Goal: Task Accomplishment & Management: Use online tool/utility

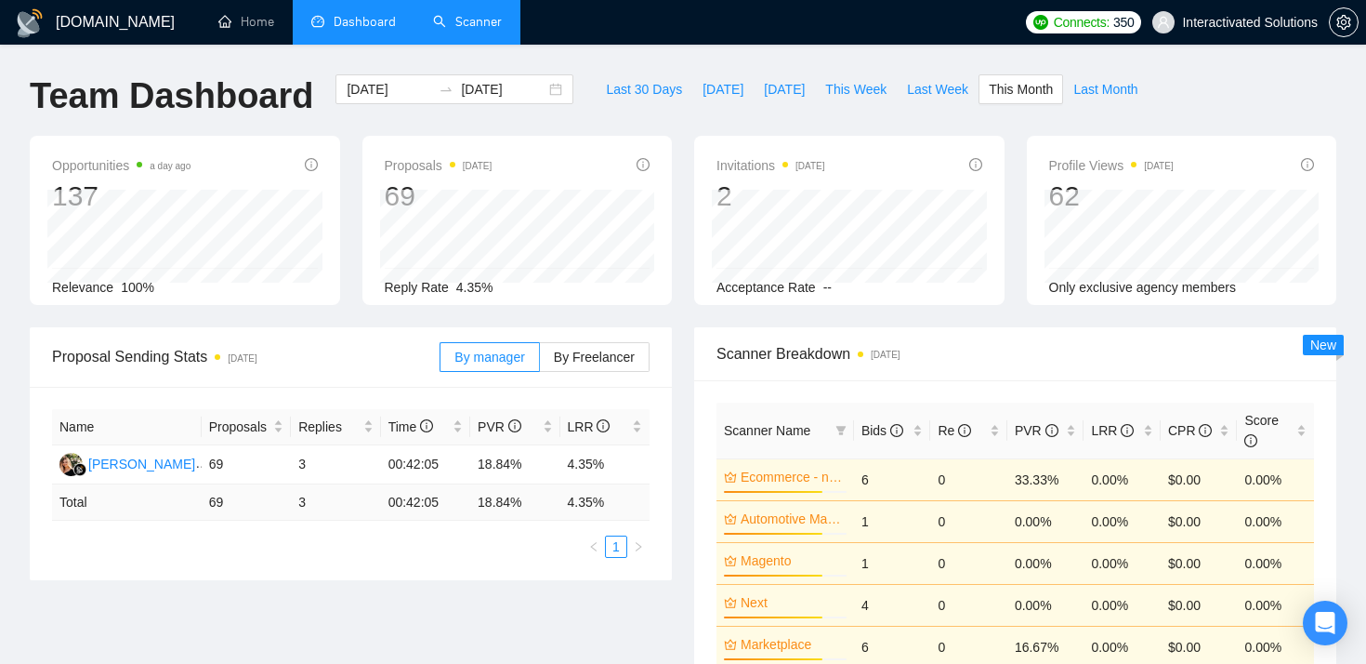
click at [485, 19] on link "Scanner" at bounding box center [467, 22] width 69 height 16
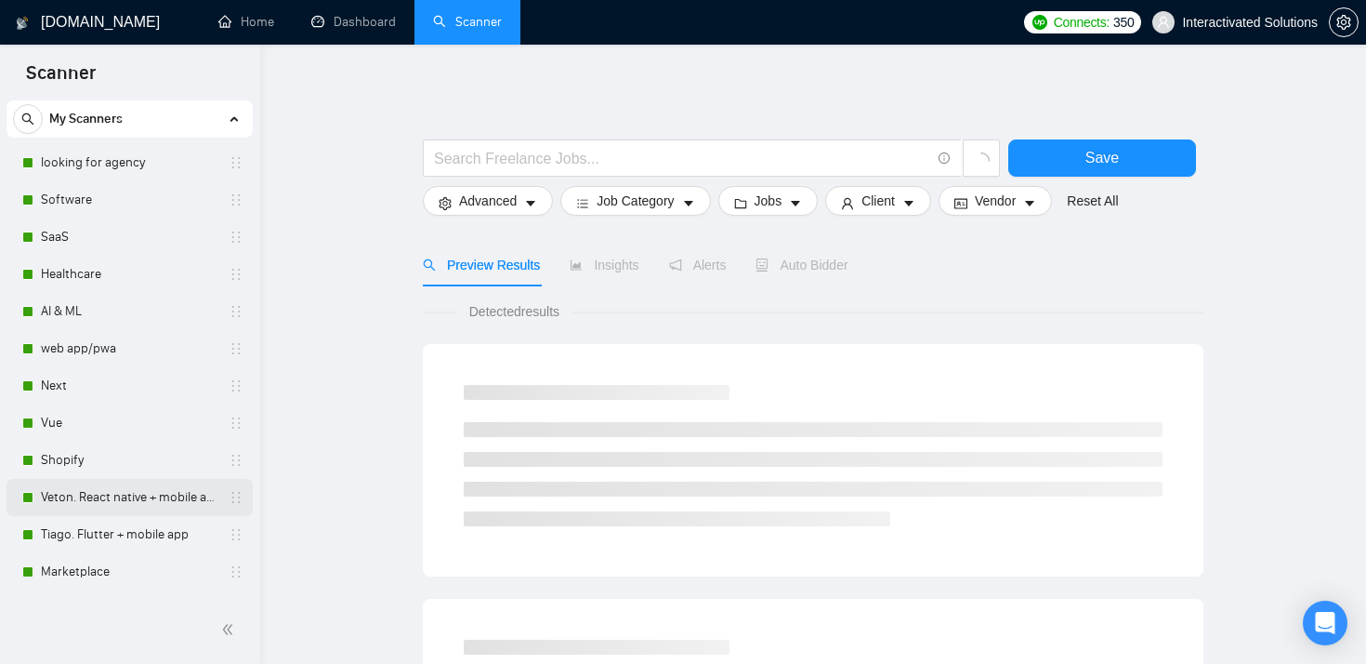
scroll to position [201, 0]
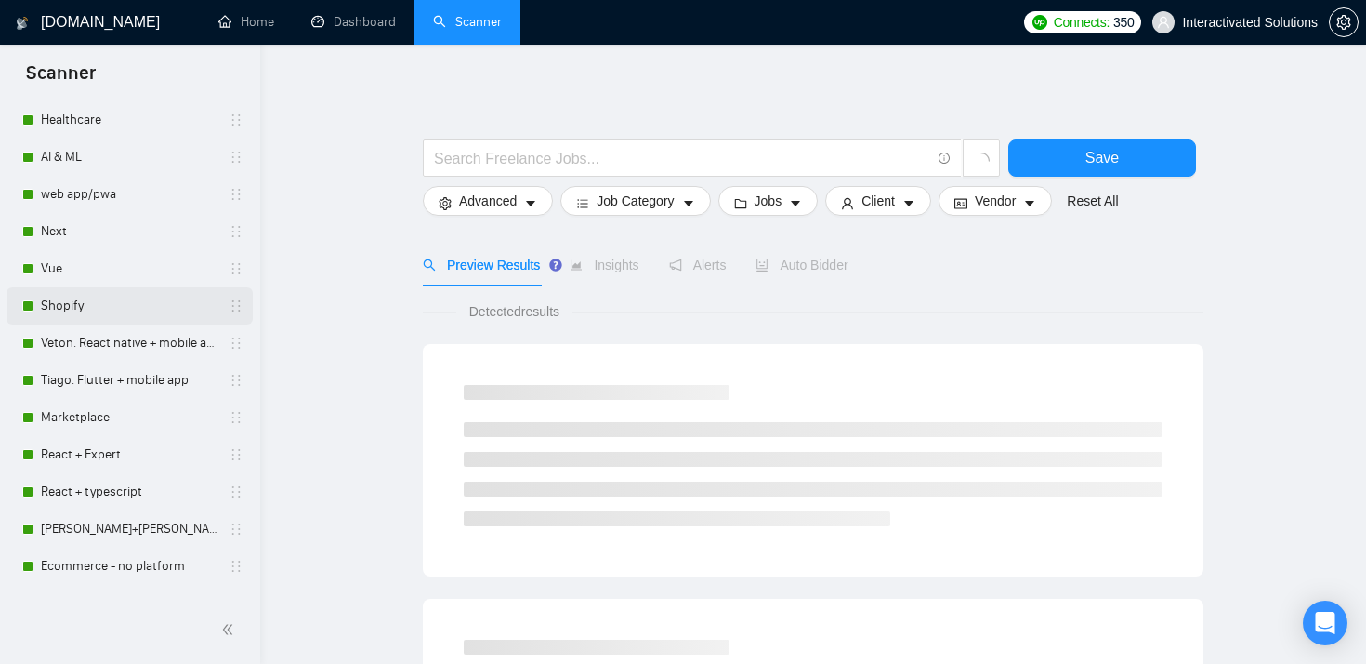
click at [149, 306] on link "Shopify" at bounding box center [129, 305] width 177 height 37
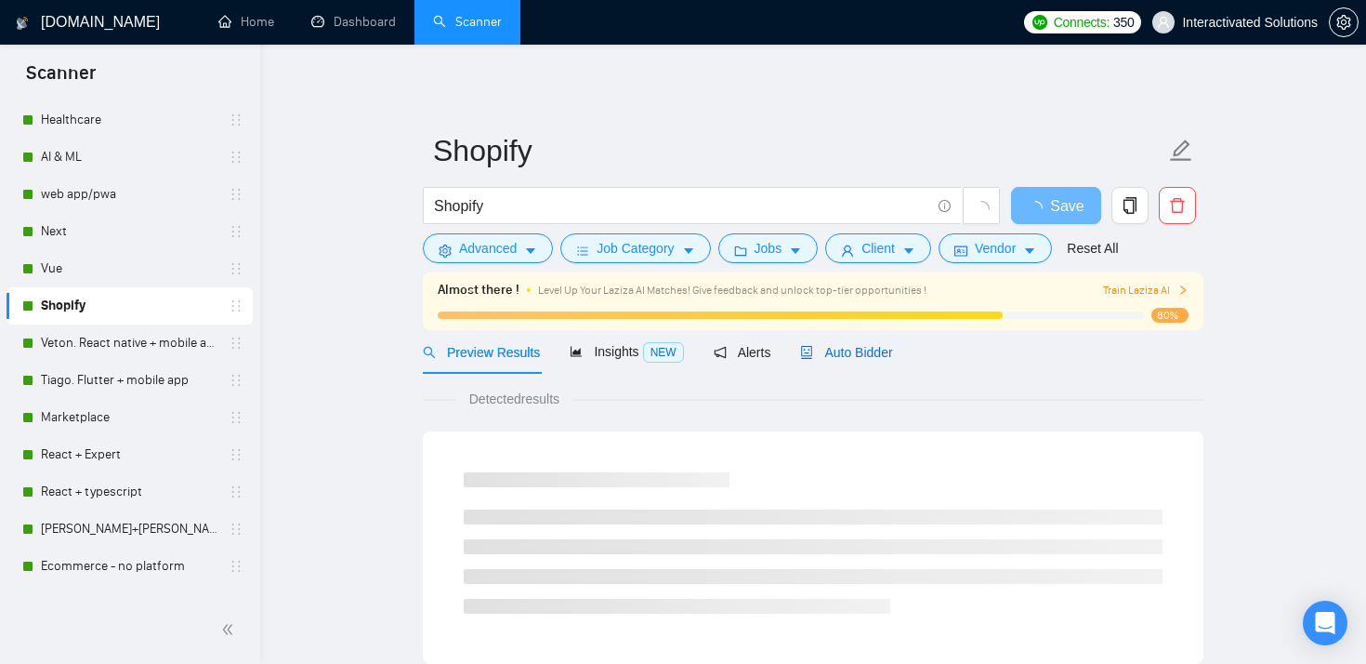
click at [838, 347] on span "Auto Bidder" at bounding box center [846, 352] width 92 height 15
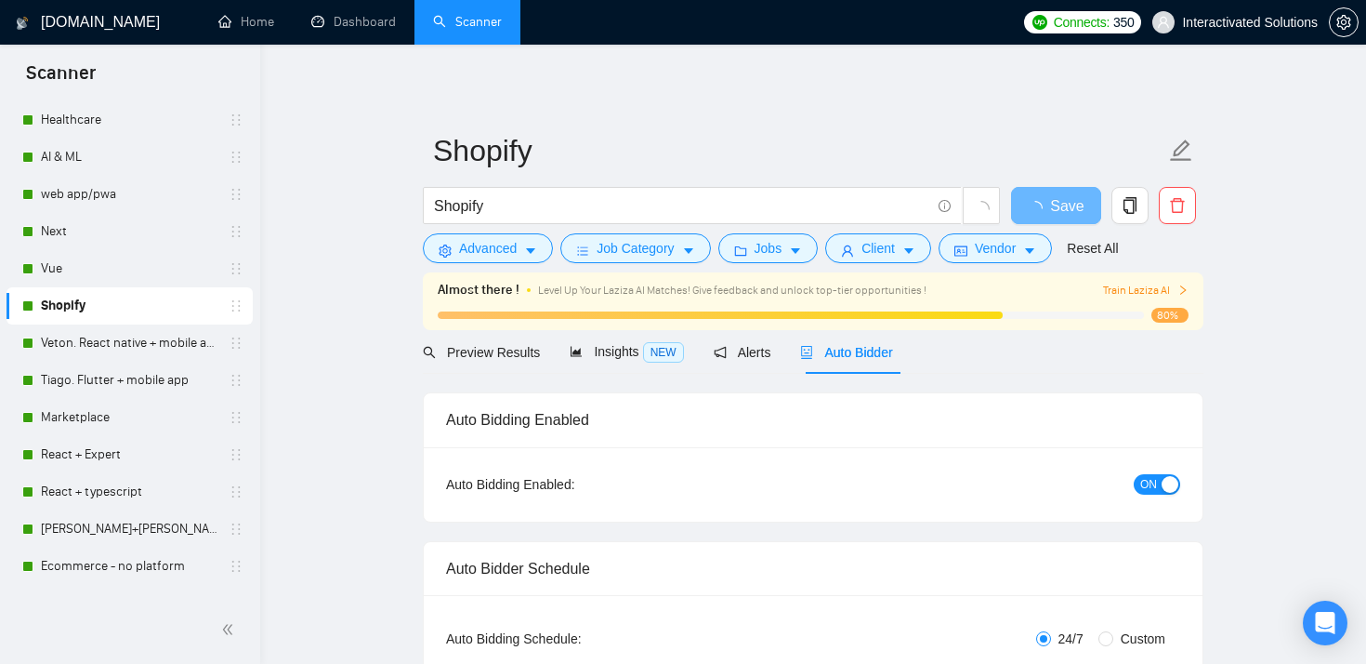
checkbox input "true"
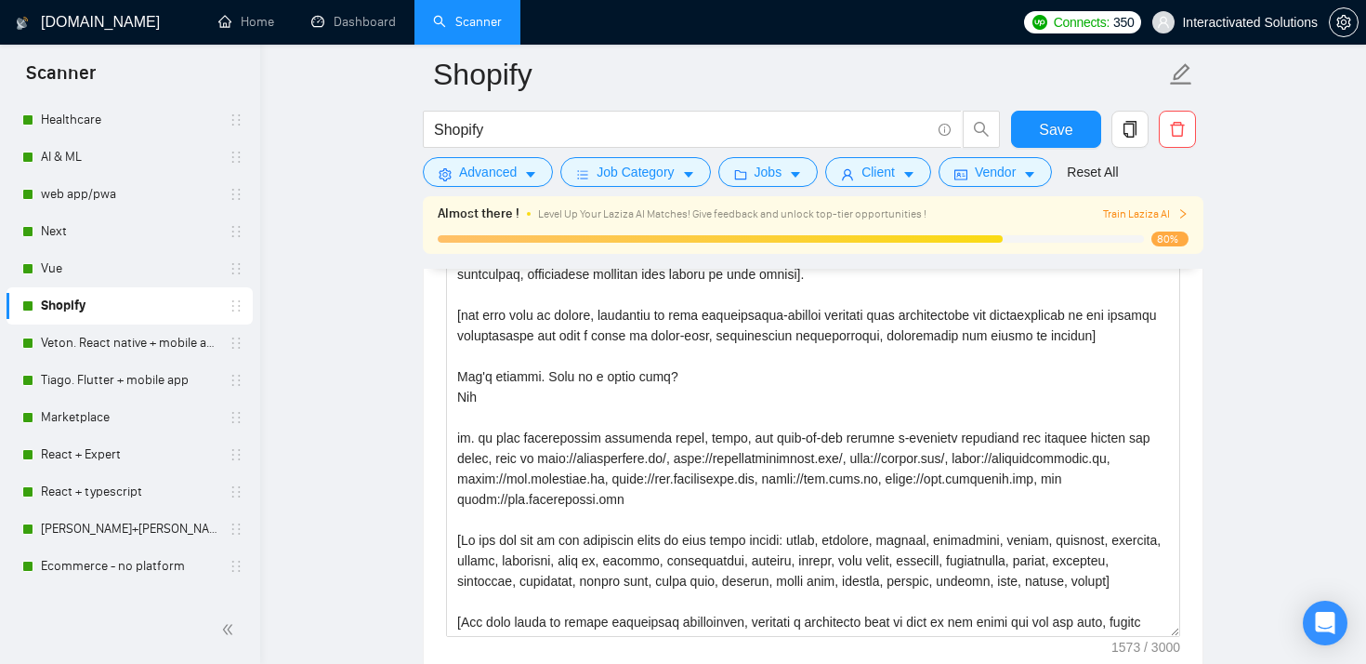
scroll to position [2243, 0]
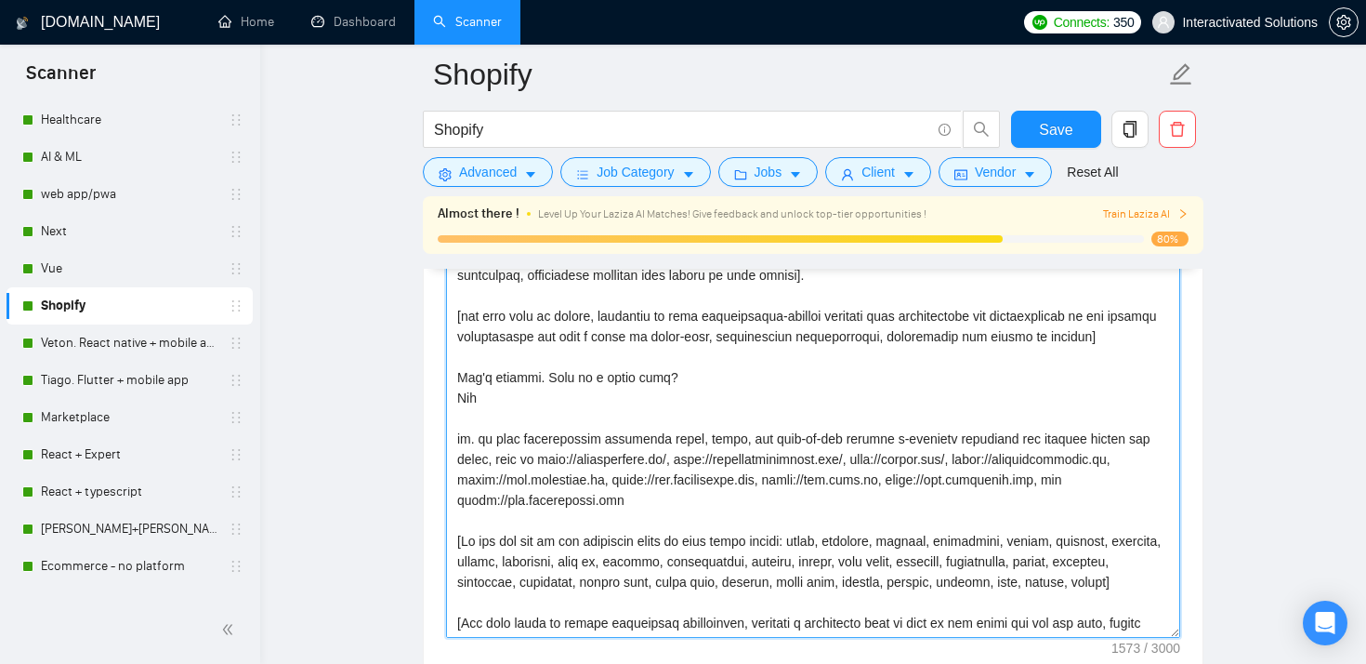
click at [780, 492] on textarea "Cover letter template:" at bounding box center [813, 428] width 734 height 418
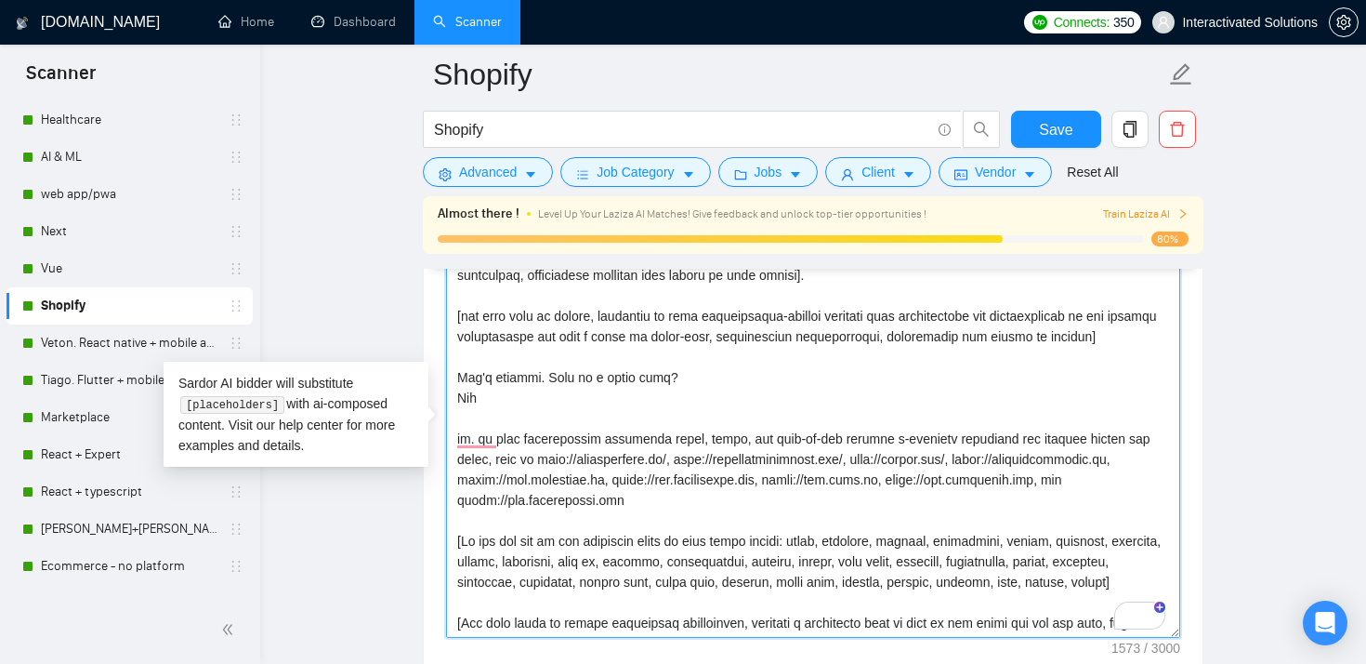
drag, startPoint x: 548, startPoint y: 456, endPoint x: 685, endPoint y: 458, distance: 136.7
click at [685, 458] on textarea "Cover letter template:" at bounding box center [813, 428] width 734 height 418
